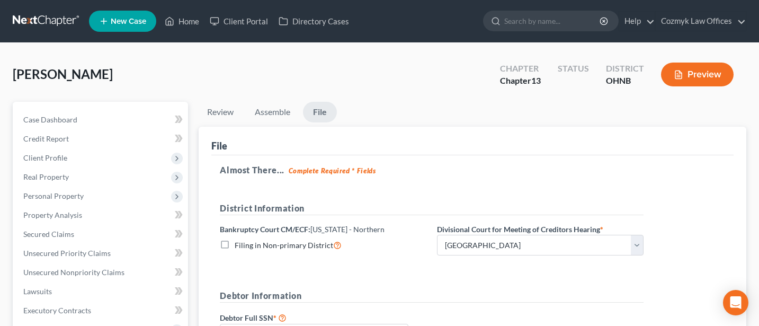
select select "2"
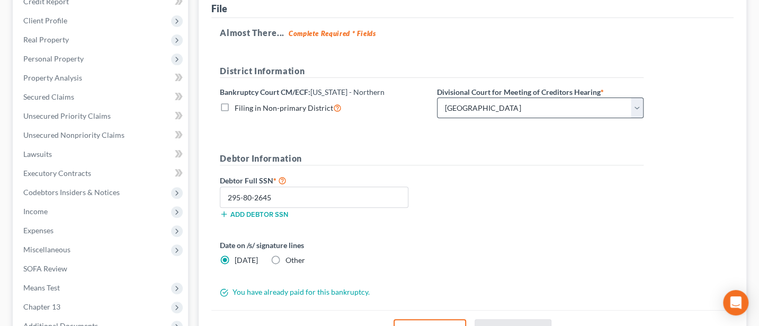
scroll to position [141, 0]
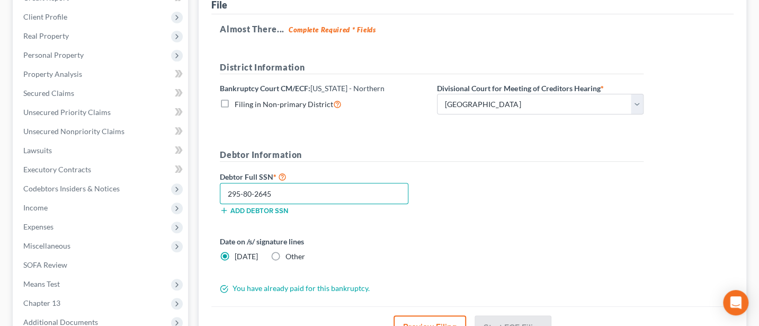
drag, startPoint x: 272, startPoint y: 192, endPoint x: 227, endPoint y: 189, distance: 44.6
click at [227, 189] on input "295-80-2645" at bounding box center [314, 193] width 189 height 21
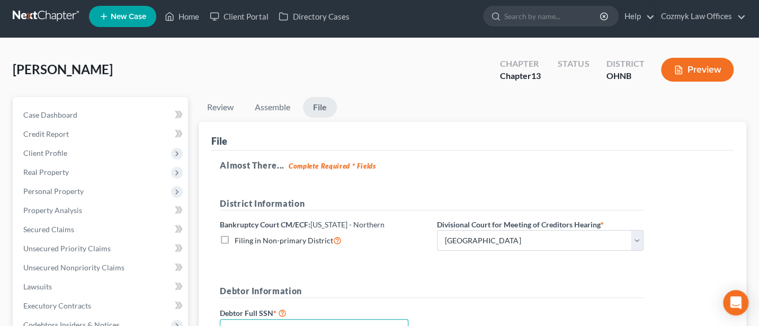
scroll to position [0, 0]
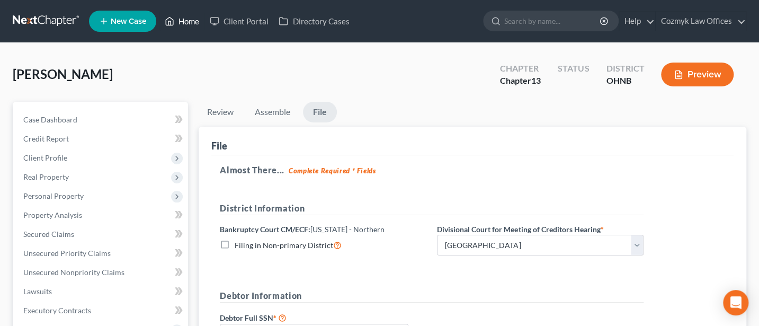
click at [181, 23] on link "Home" at bounding box center [181, 21] width 45 height 19
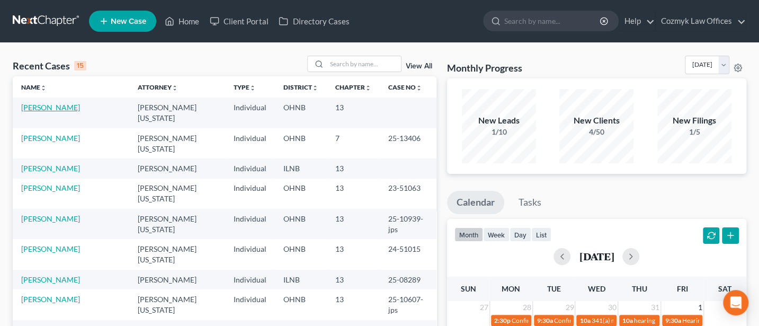
click at [48, 106] on link "[PERSON_NAME]" at bounding box center [50, 107] width 59 height 9
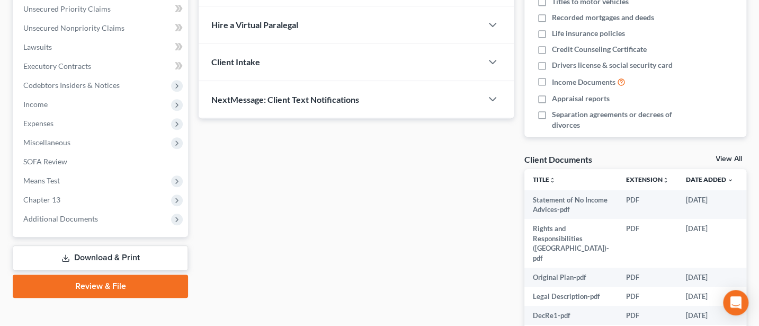
scroll to position [282, 0]
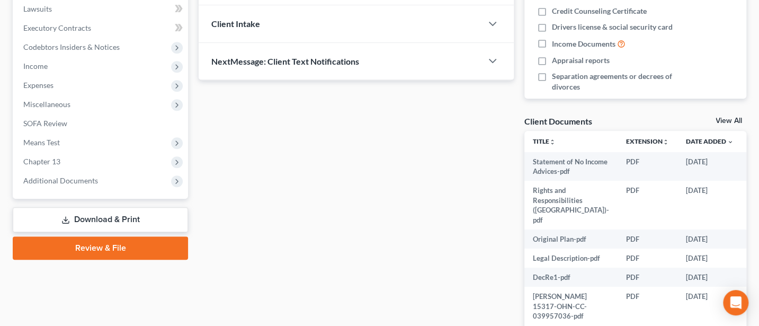
click at [86, 249] on link "Review & File" at bounding box center [100, 247] width 175 height 23
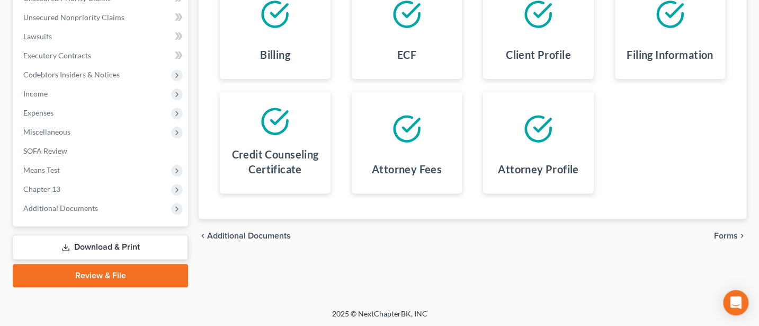
scroll to position [255, 0]
click at [732, 231] on span "Forms" at bounding box center [726, 235] width 24 height 8
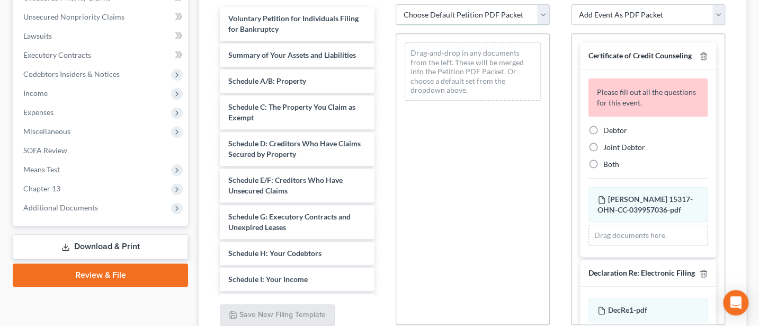
click at [445, 12] on select "Choose Default Petition PDF Packet Complete Bankruptcy Petition (all forms and …" at bounding box center [473, 14] width 154 height 21
select select "0"
click at [396, 4] on select "Choose Default Petition PDF Packet Complete Bankruptcy Petition (all forms and …" at bounding box center [473, 14] width 154 height 21
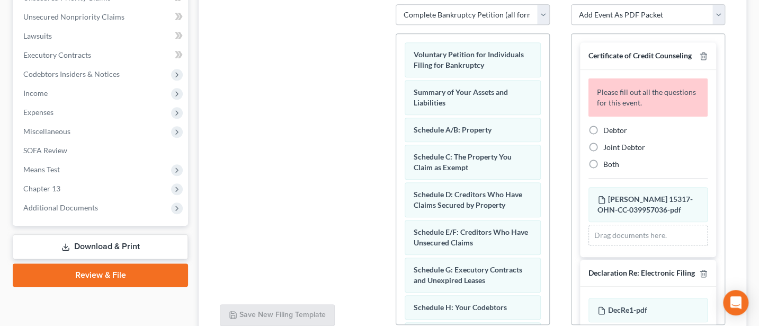
click at [603, 136] on label "Debtor" at bounding box center [615, 130] width 24 height 11
click at [608, 132] on input "Debtor" at bounding box center [611, 128] width 7 height 7
radio input "true"
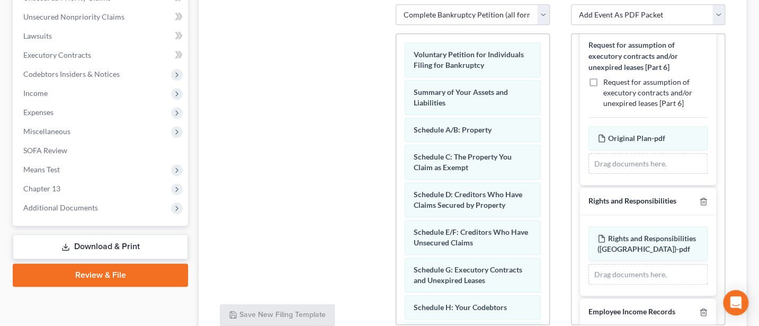
scroll to position [759, 0]
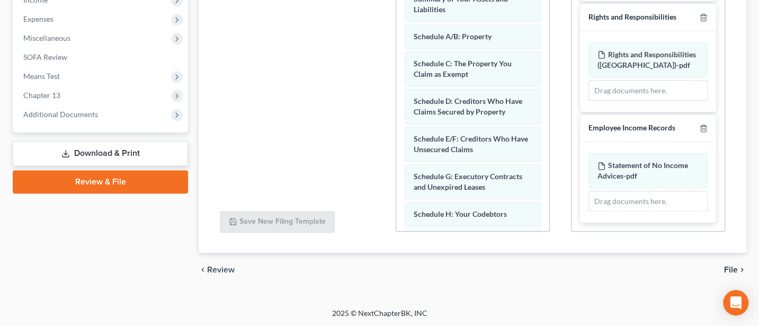
click at [731, 265] on span "File" at bounding box center [731, 269] width 14 height 8
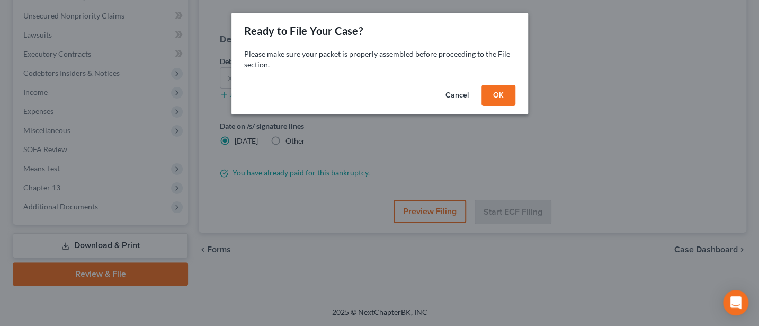
scroll to position [255, 0]
click at [494, 95] on button "OK" at bounding box center [503, 95] width 34 height 21
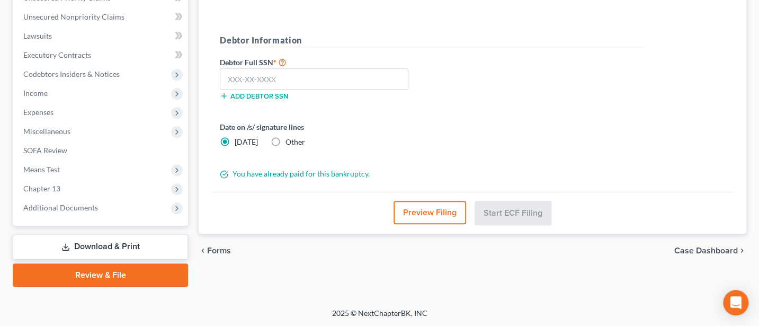
scroll to position [114, 0]
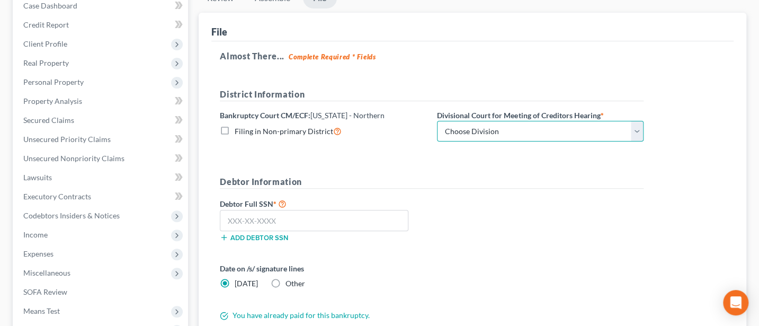
click at [540, 132] on select "Choose Division Akron [GEOGRAPHIC_DATA] [GEOGRAPHIC_DATA] [GEOGRAPHIC_DATA] [GE…" at bounding box center [540, 131] width 207 height 21
select select "2"
click at [437, 121] on select "Choose Division Akron [GEOGRAPHIC_DATA] [GEOGRAPHIC_DATA] [GEOGRAPHIC_DATA] [GE…" at bounding box center [540, 131] width 207 height 21
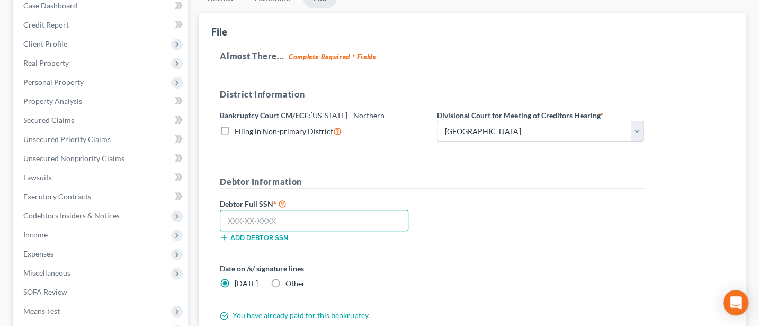
paste input "295-80-2645"
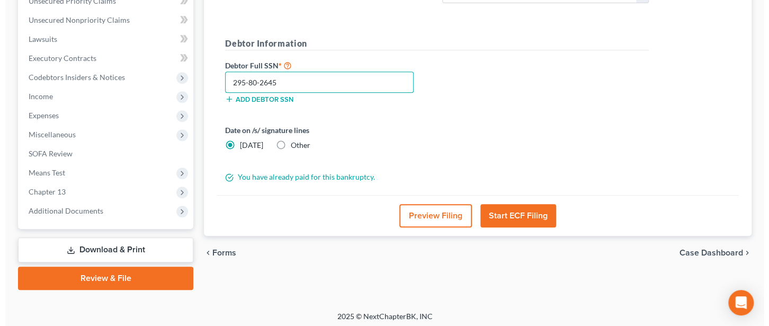
scroll to position [255, 0]
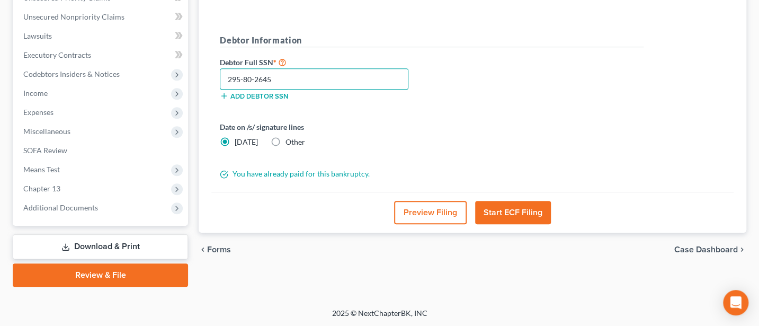
type input "295-80-2645"
click at [532, 212] on button "Start ECF Filing" at bounding box center [513, 212] width 76 height 23
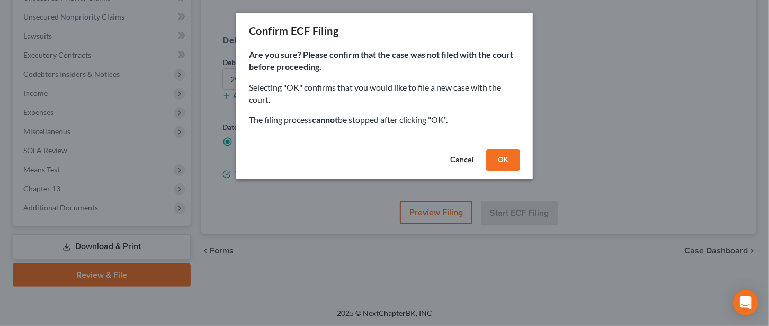
click at [508, 159] on button "OK" at bounding box center [503, 159] width 34 height 21
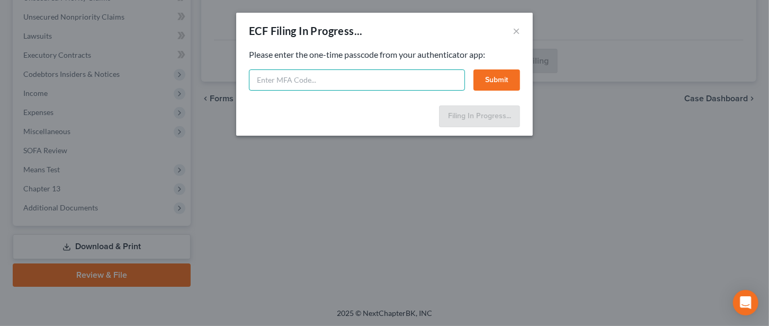
click at [325, 86] on input "text" at bounding box center [357, 79] width 216 height 21
type input "613372"
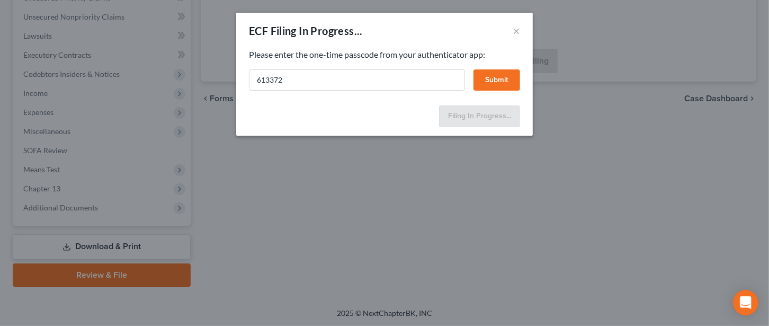
click at [497, 74] on button "Submit" at bounding box center [497, 79] width 47 height 21
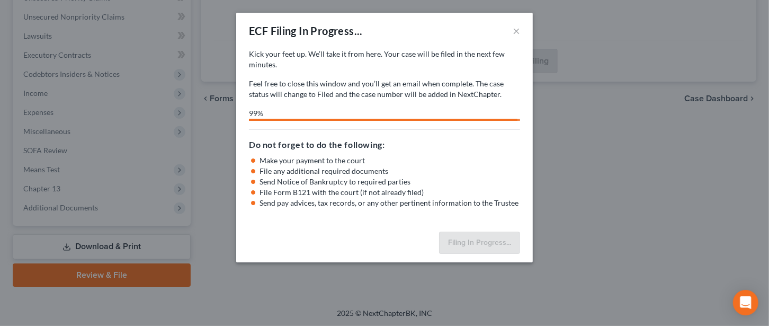
select select "2"
